Goal: Information Seeking & Learning: Learn about a topic

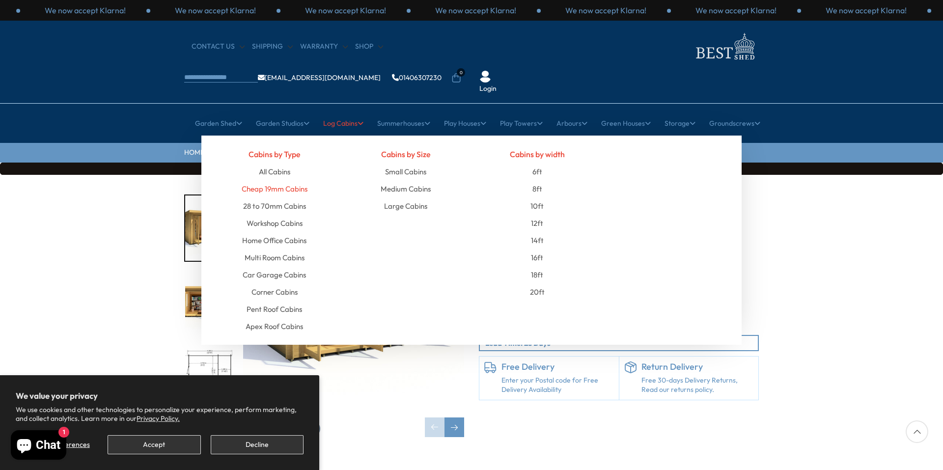
click at [281, 180] on link "Cheap 19mm Cabins" at bounding box center [275, 188] width 66 height 17
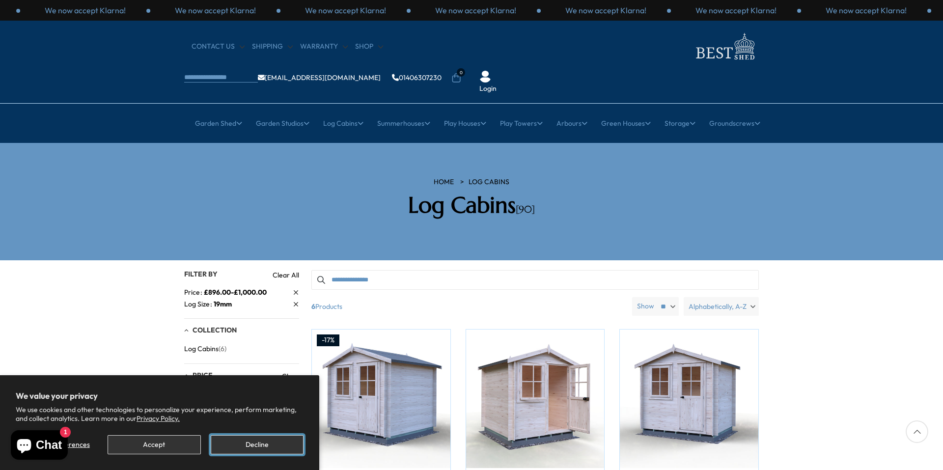
click at [253, 447] on button "Decline" at bounding box center [257, 444] width 93 height 19
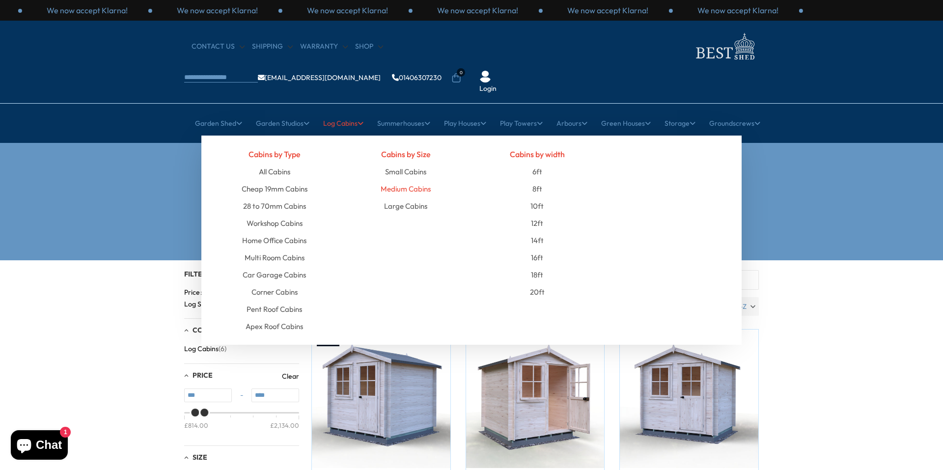
click at [398, 180] on link "Medium Cabins" at bounding box center [405, 188] width 50 height 17
